Goal: Check status

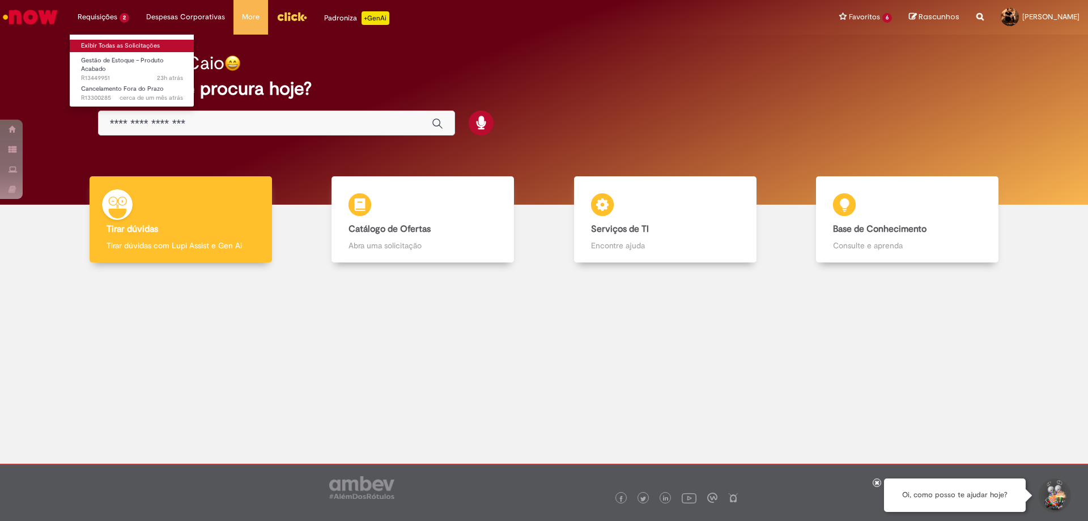
click at [110, 41] on link "Exibir Todas as Solicitações" at bounding box center [132, 46] width 125 height 12
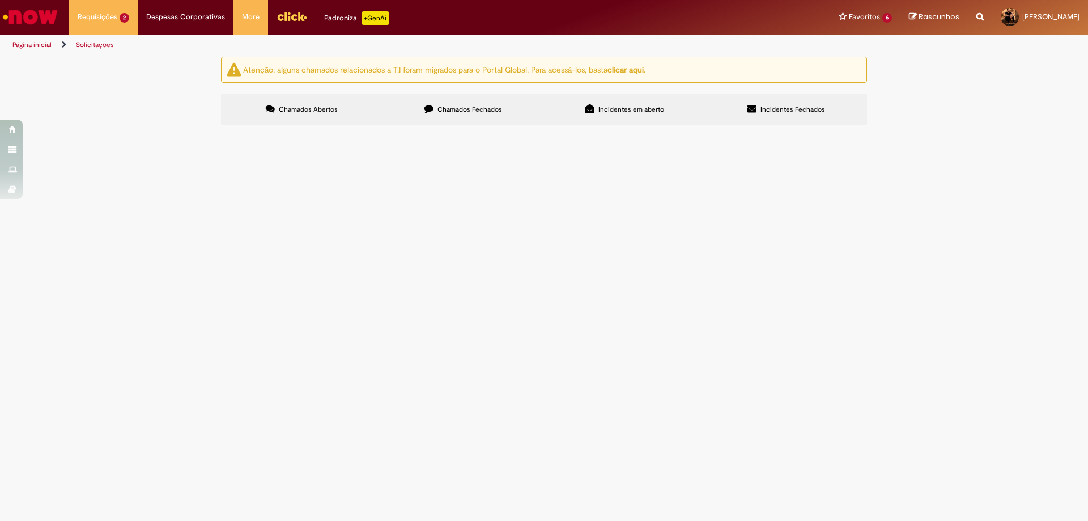
click at [0, 0] on span "Nota fiscal 763665 foi cancelada pela origem (F. Agudos) e dada entrada no CDD …" at bounding box center [0, 0] width 0 height 0
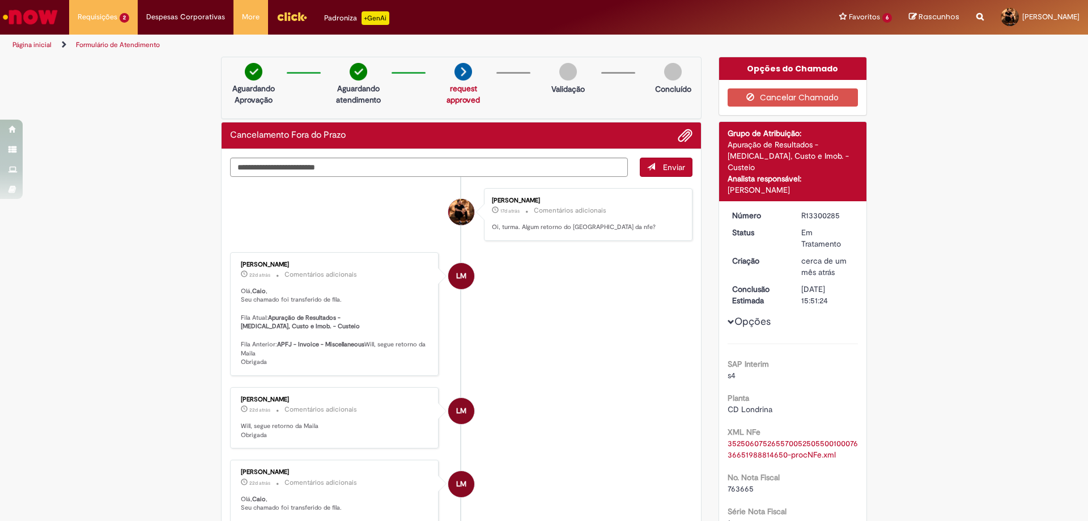
click at [30, 46] on link "Página inicial" at bounding box center [31, 44] width 39 height 9
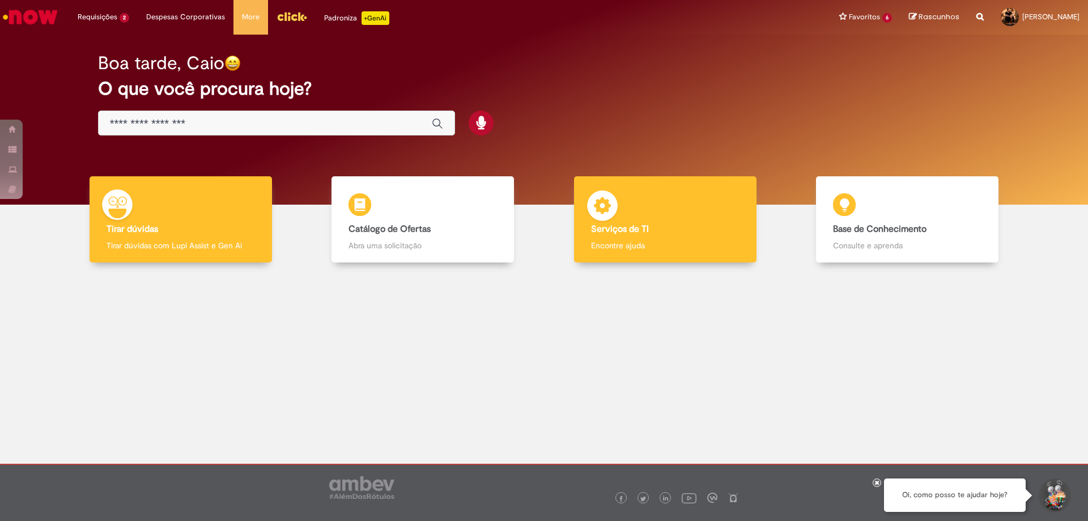
click at [626, 190] on div "Serviços de TI Serviços de TI Encontre ajuda" at bounding box center [665, 219] width 183 height 87
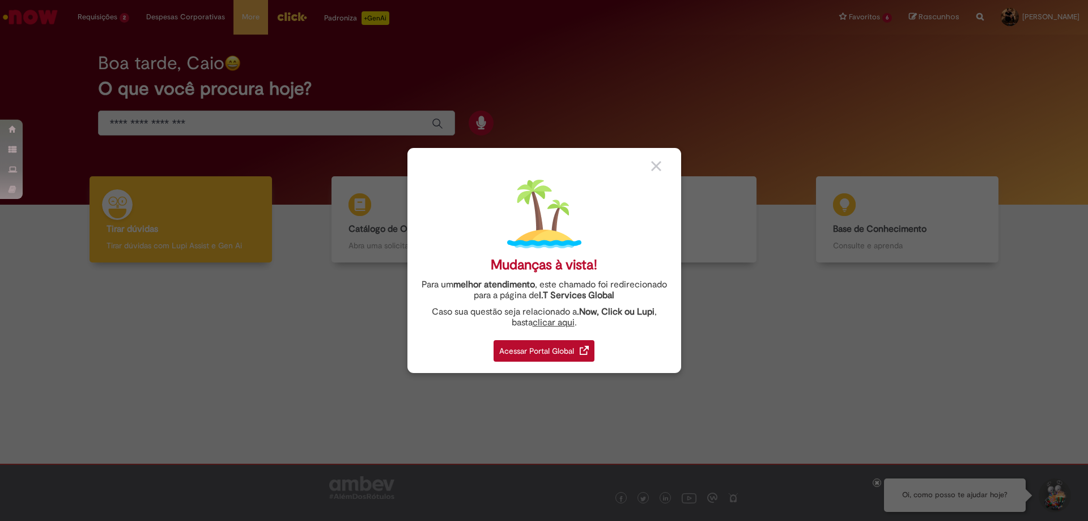
click at [546, 356] on div "Acessar Portal Global" at bounding box center [544, 351] width 101 height 22
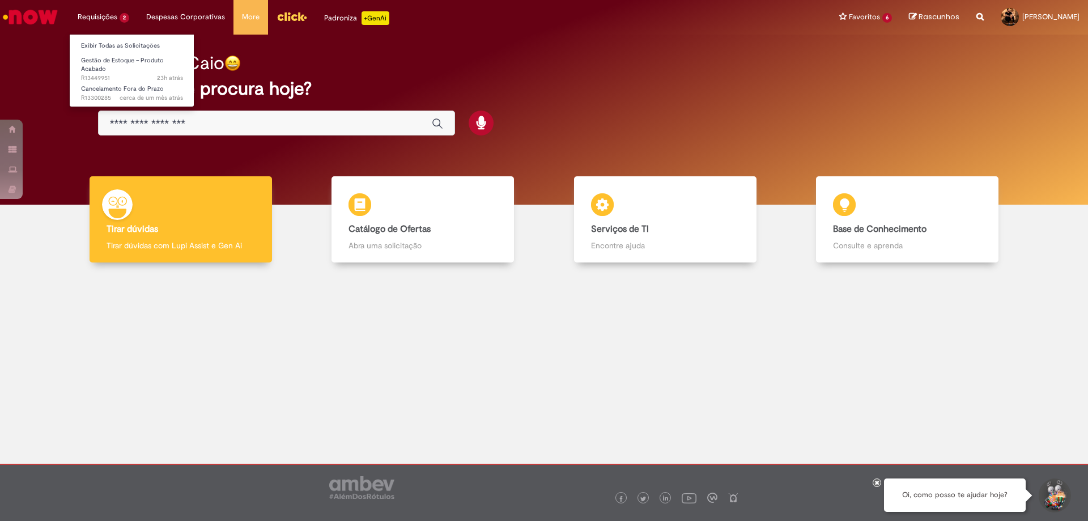
click at [105, 34] on ul "Exibir Todas as Solicitações Gestão de Estoque – Produto Acabado 23h atrás 23 h…" at bounding box center [131, 70] width 125 height 73
click at [104, 40] on link "Exibir Todas as Solicitações" at bounding box center [132, 46] width 125 height 12
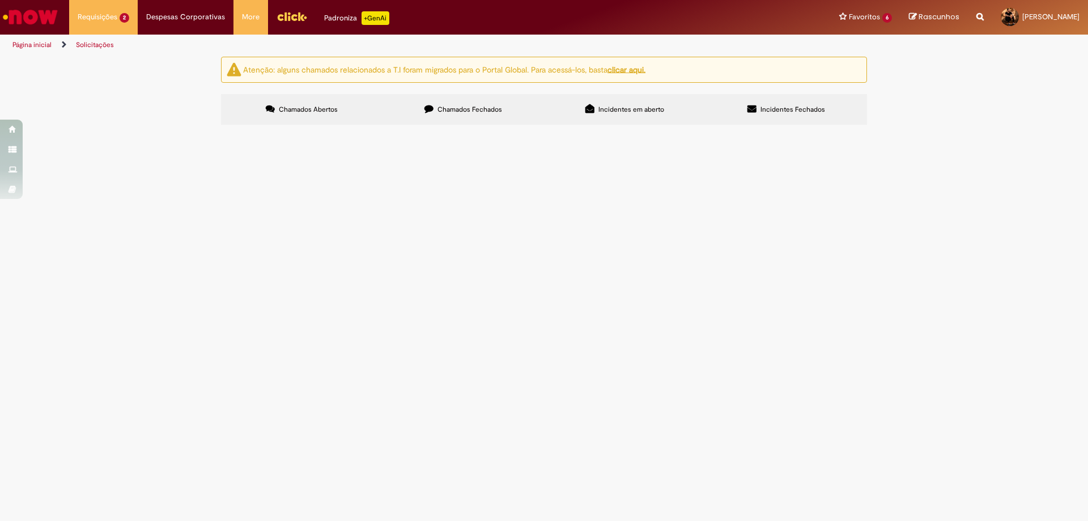
click at [0, 0] on span "Olá, boa tarde. Emitimos uma nfe de devolução para fábrica e não movimentou meu…" at bounding box center [0, 0] width 0 height 0
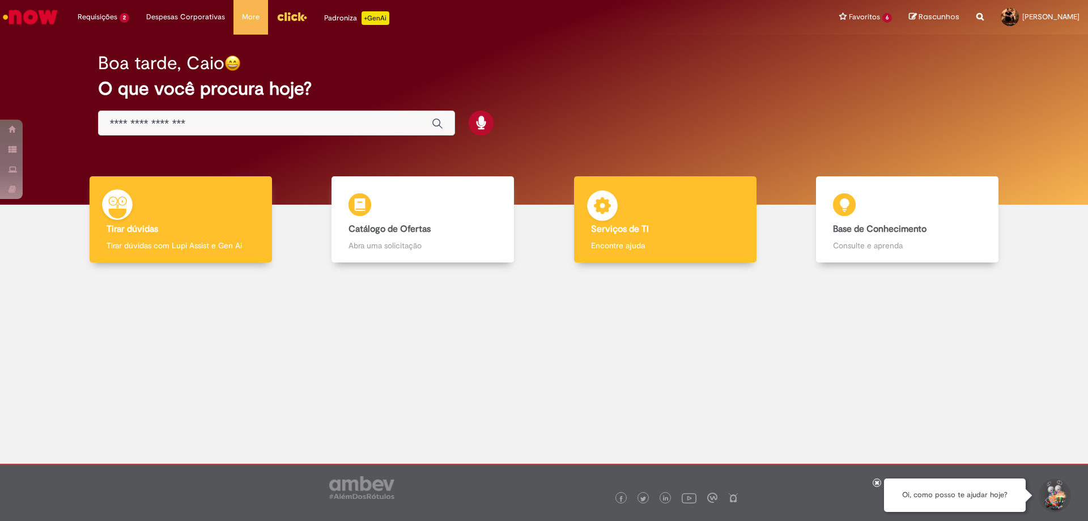
click at [655, 217] on div "Serviços de TI Serviços de TI Encontre ajuda" at bounding box center [665, 219] width 183 height 87
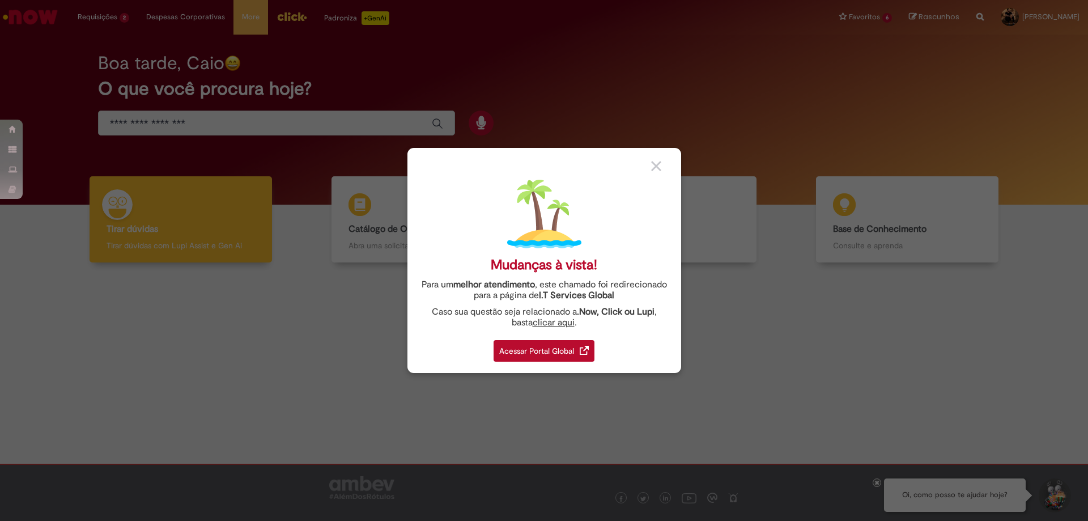
click at [542, 351] on div "Acessar Portal Global" at bounding box center [544, 351] width 101 height 22
